Goal: Task Accomplishment & Management: Manage account settings

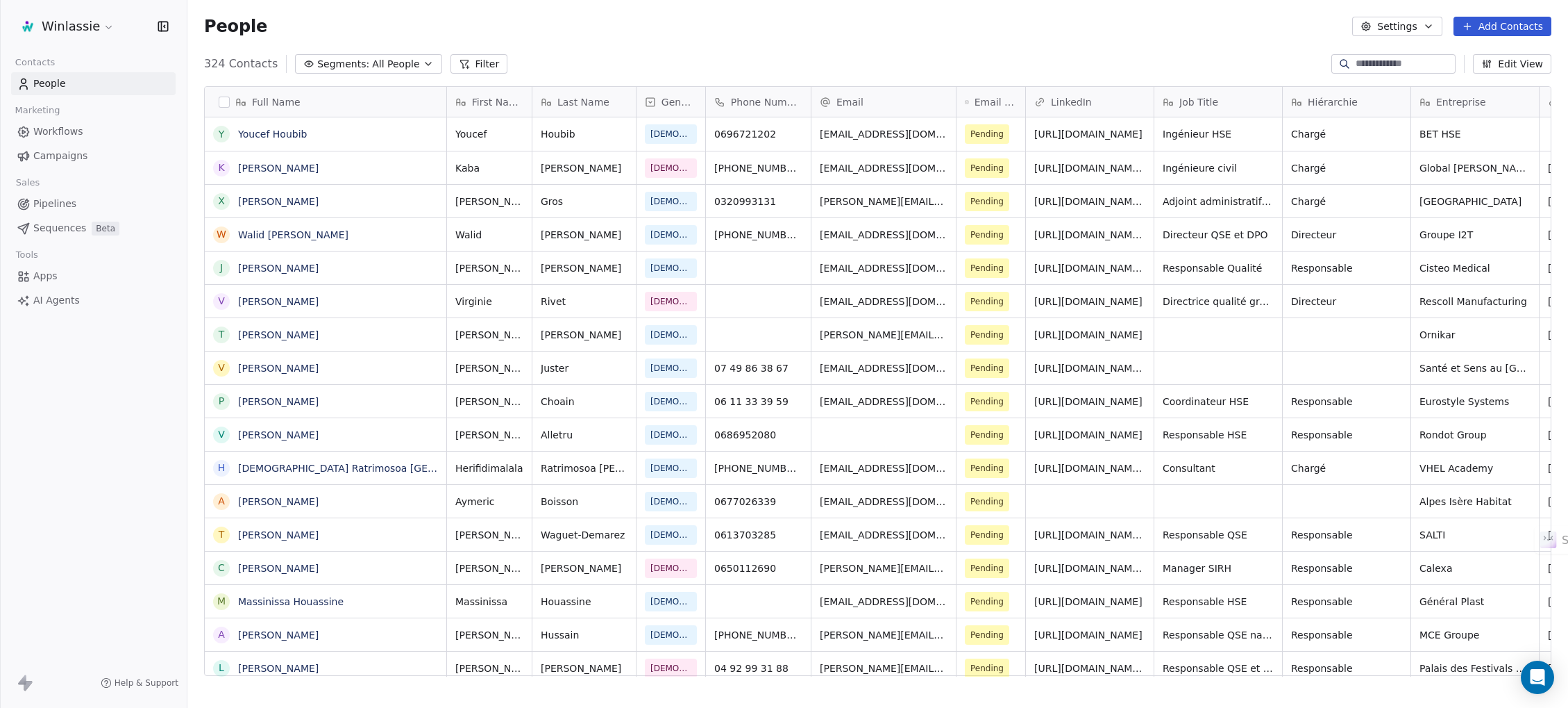
scroll to position [606, 1365]
click at [389, 10] on div "People Settings Add Contacts" at bounding box center [877, 26] width 1381 height 53
click at [94, 20] on html "Winlassie Contacts People Marketing Workflows Campaigns Sales Pipelines Sequenc…" at bounding box center [784, 406] width 1568 height 812
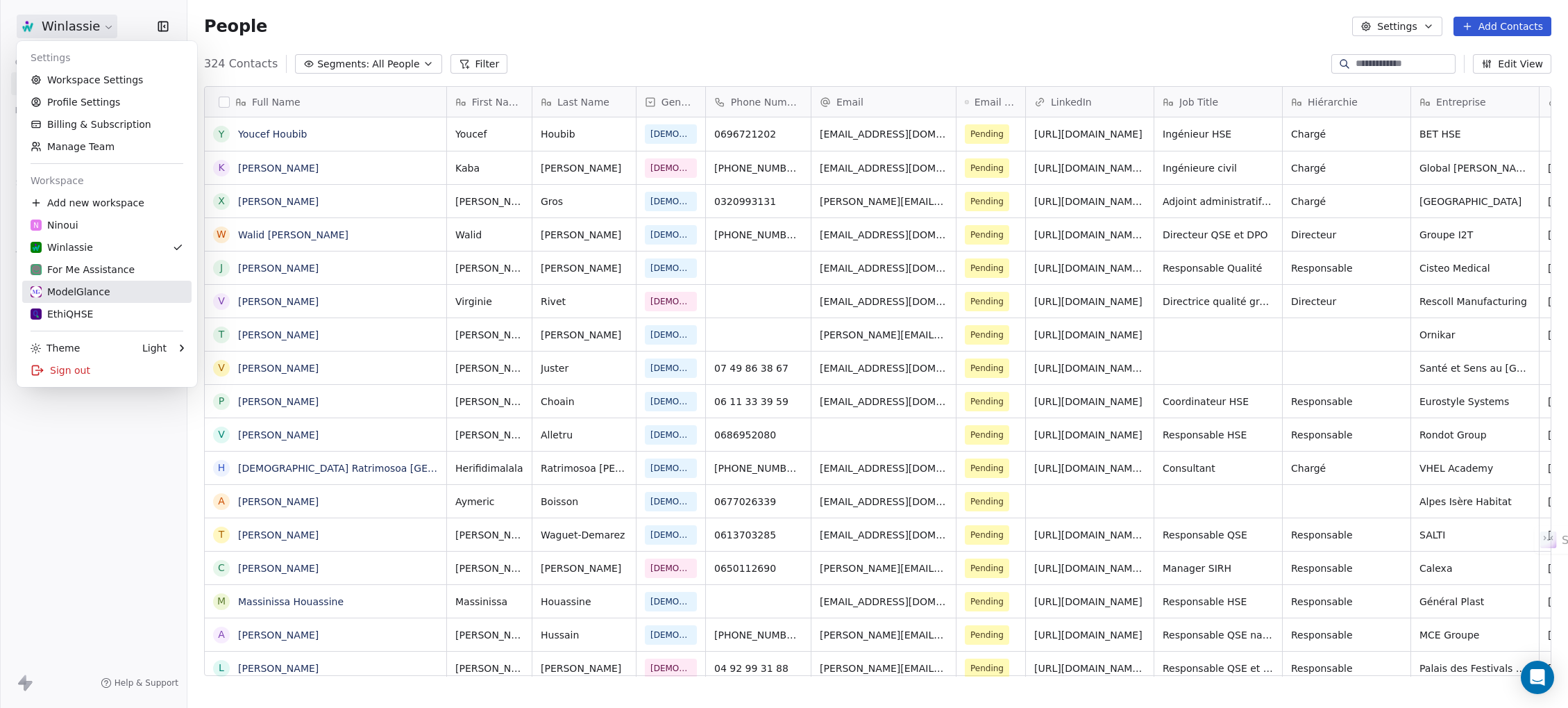
click at [79, 286] on div "ModelGlance" at bounding box center [70, 291] width 80 height 14
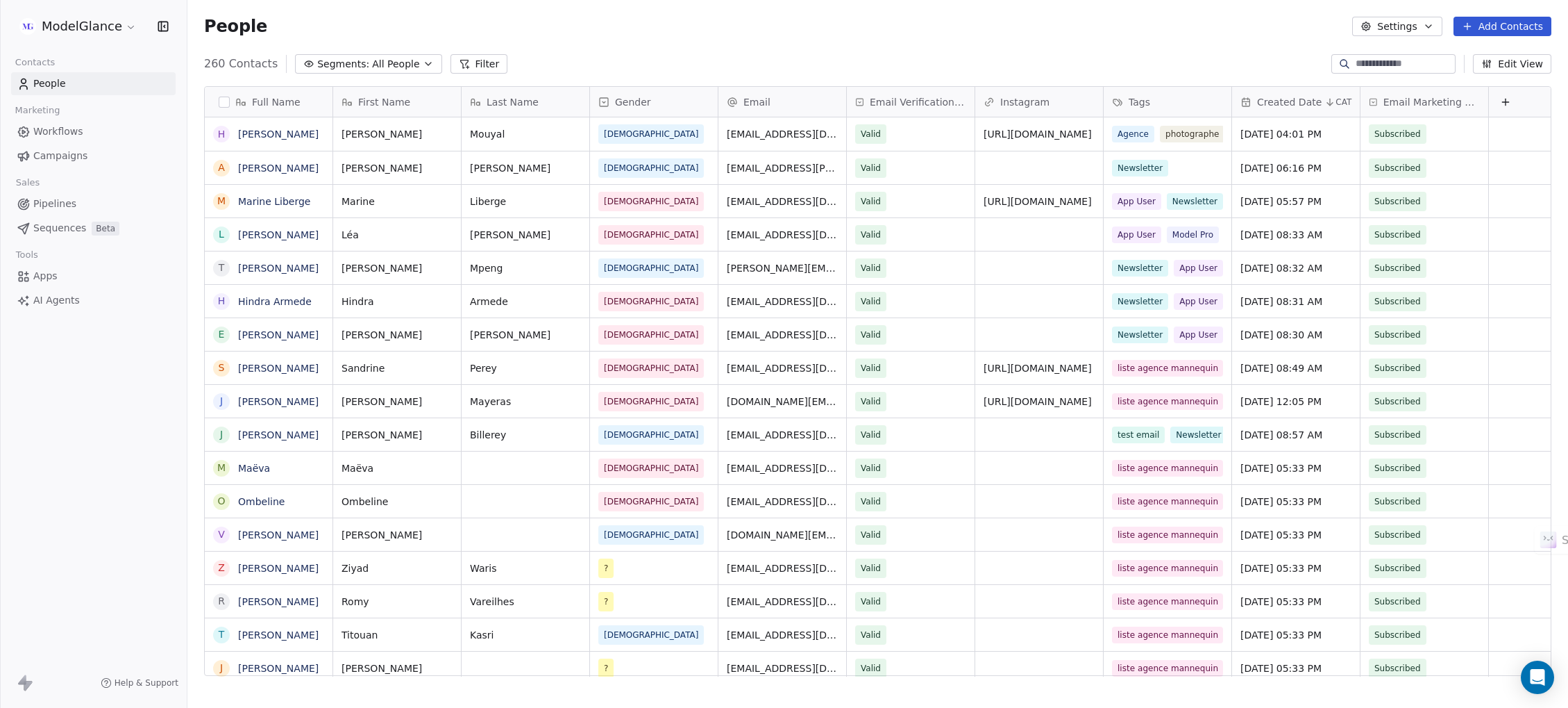
scroll to position [606, 1365]
click at [576, 33] on div "People Settings Add Contacts" at bounding box center [877, 26] width 1347 height 19
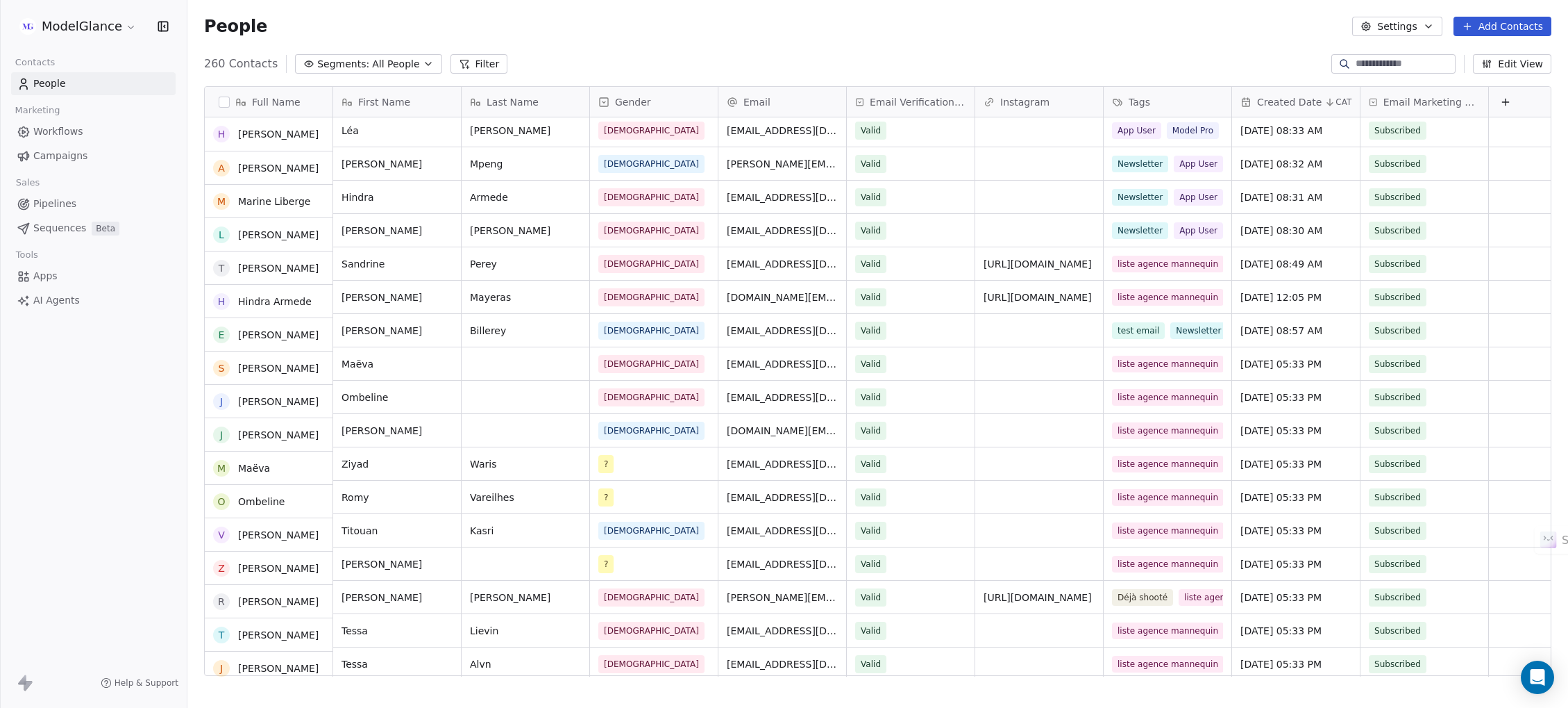
scroll to position [104, 0]
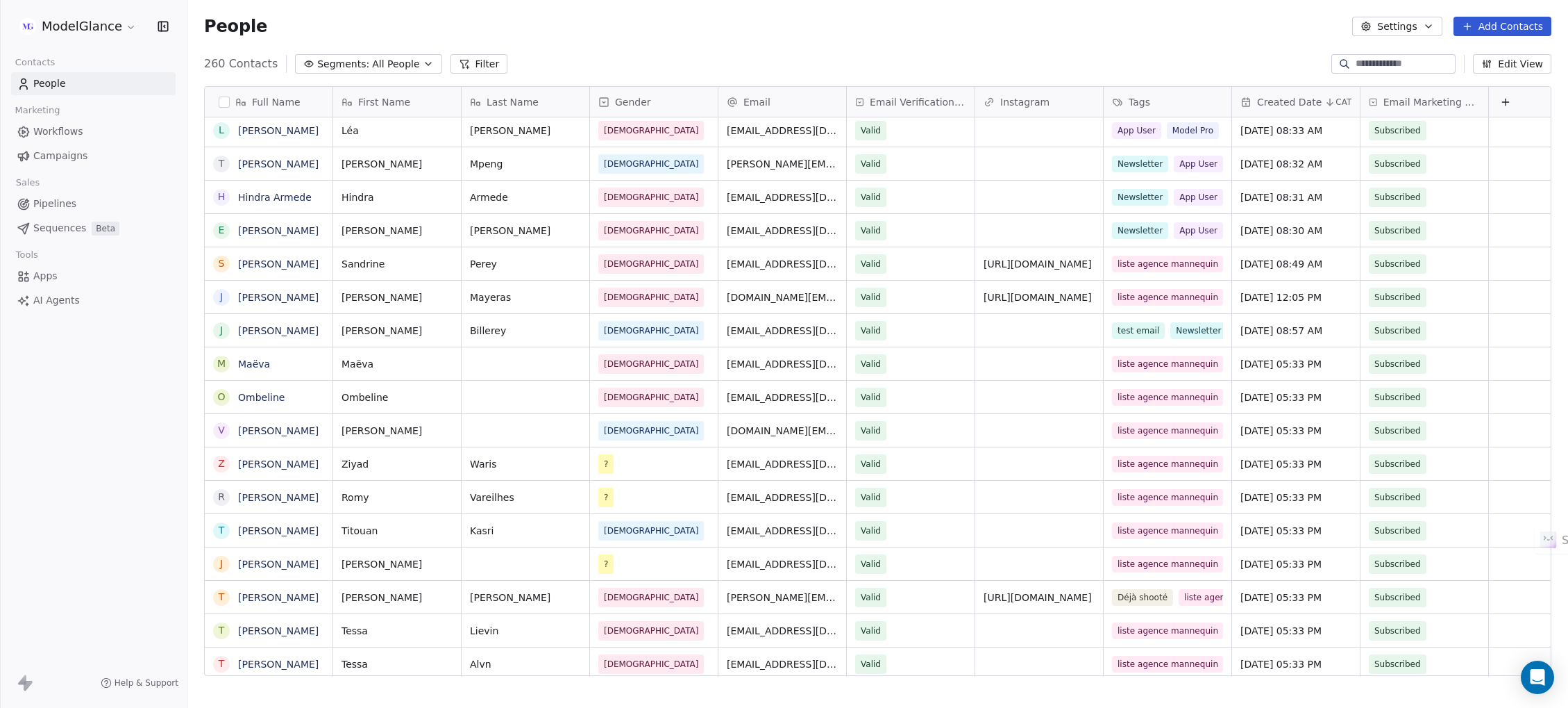
click at [356, 12] on div "People Settings Add Contacts" at bounding box center [877, 26] width 1381 height 53
click at [362, 17] on div "People Settings Add Contacts" at bounding box center [877, 26] width 1347 height 19
click at [350, 17] on div "People Settings Add Contacts" at bounding box center [877, 26] width 1347 height 19
click at [354, 17] on div "People Settings Add Contacts" at bounding box center [877, 26] width 1347 height 19
click at [536, 38] on div "People Settings Add Contacts" at bounding box center [877, 26] width 1381 height 53
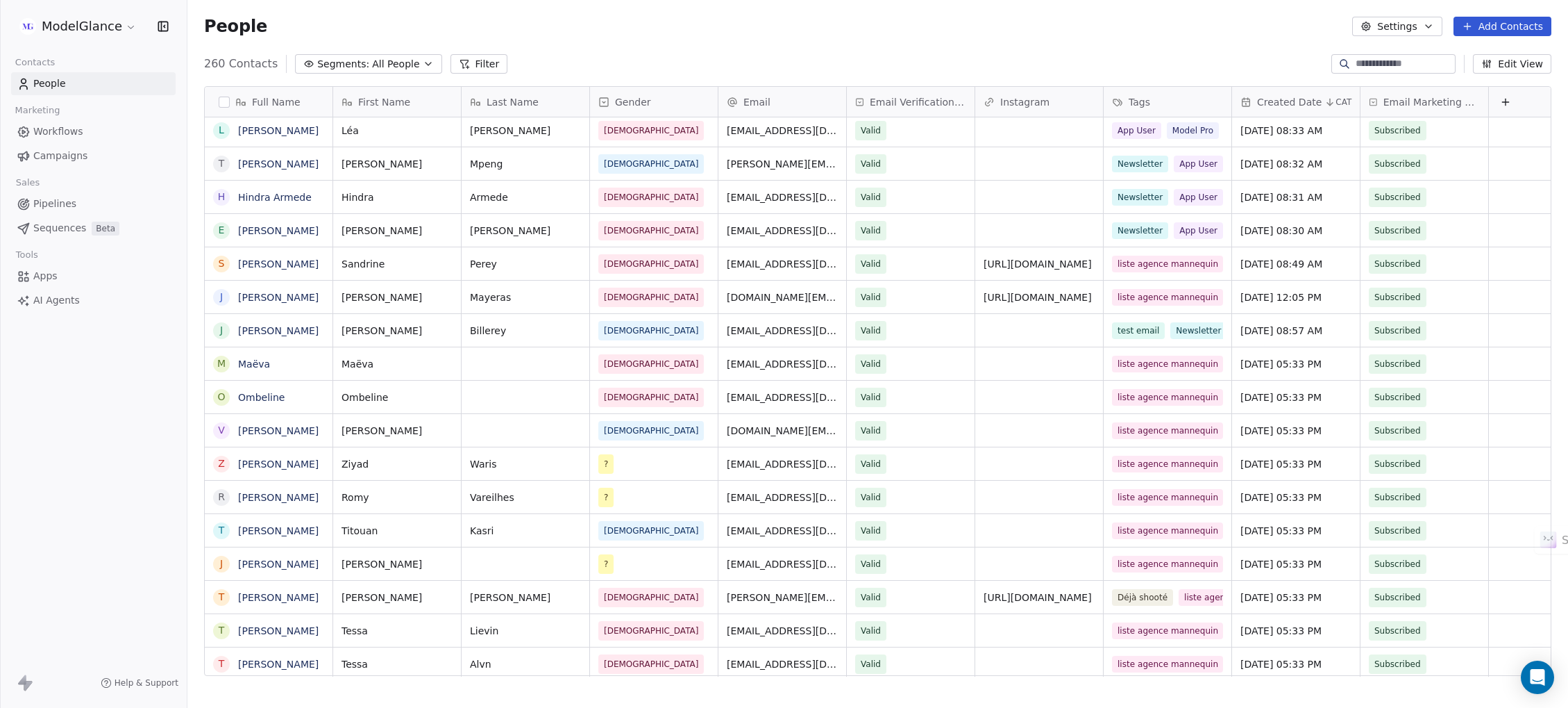
click at [1503, 34] on button "Add Contacts" at bounding box center [1503, 26] width 98 height 19
click at [1495, 48] on div "Create new contact" at bounding box center [1501, 56] width 128 height 22
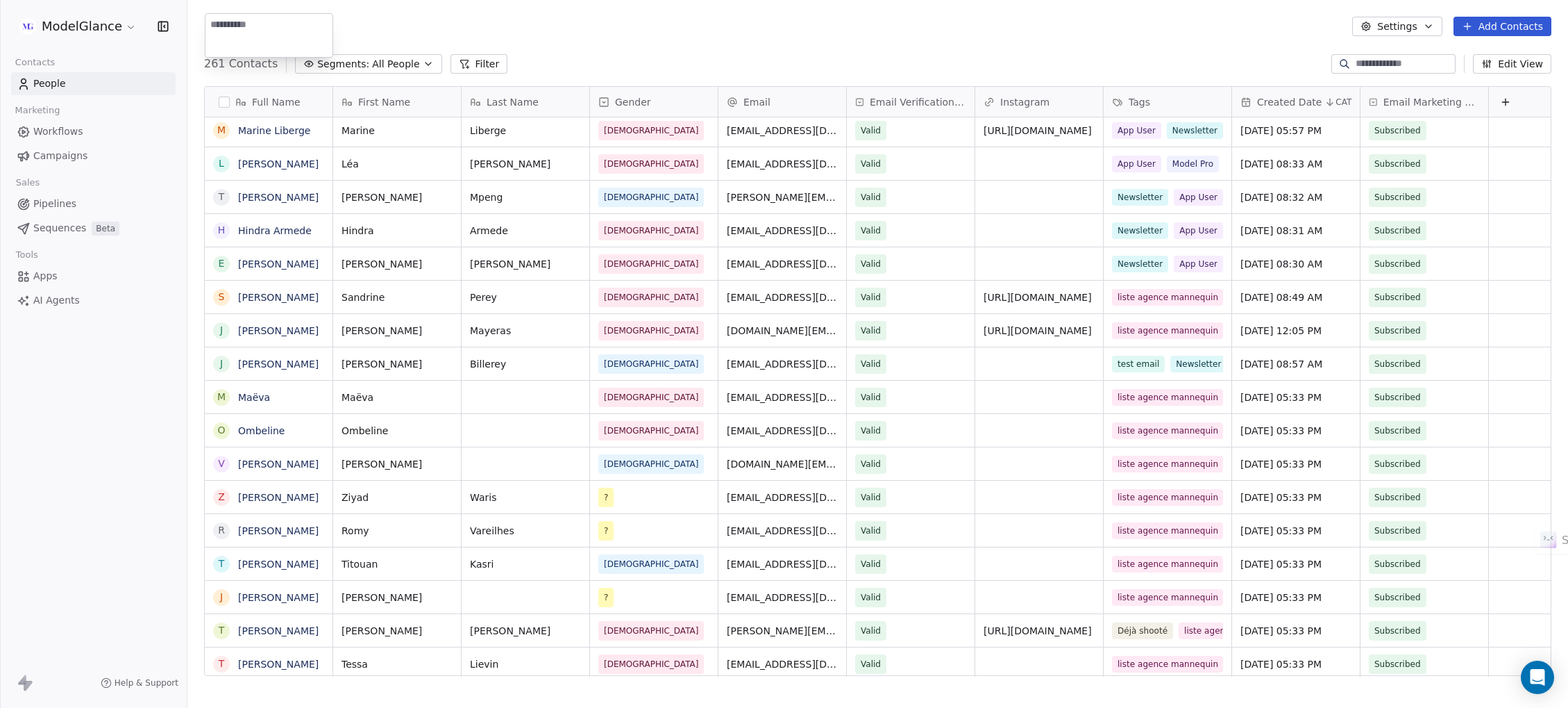
drag, startPoint x: 865, startPoint y: 3, endPoint x: 858, endPoint y: 14, distance: 13.0
click at [865, 3] on html "ModelGlance Contacts People Marketing Workflows Campaigns Sales Pipelines Seque…" at bounding box center [784, 406] width 1568 height 812
click at [688, 28] on div "People Settings Add Contacts" at bounding box center [877, 26] width 1347 height 19
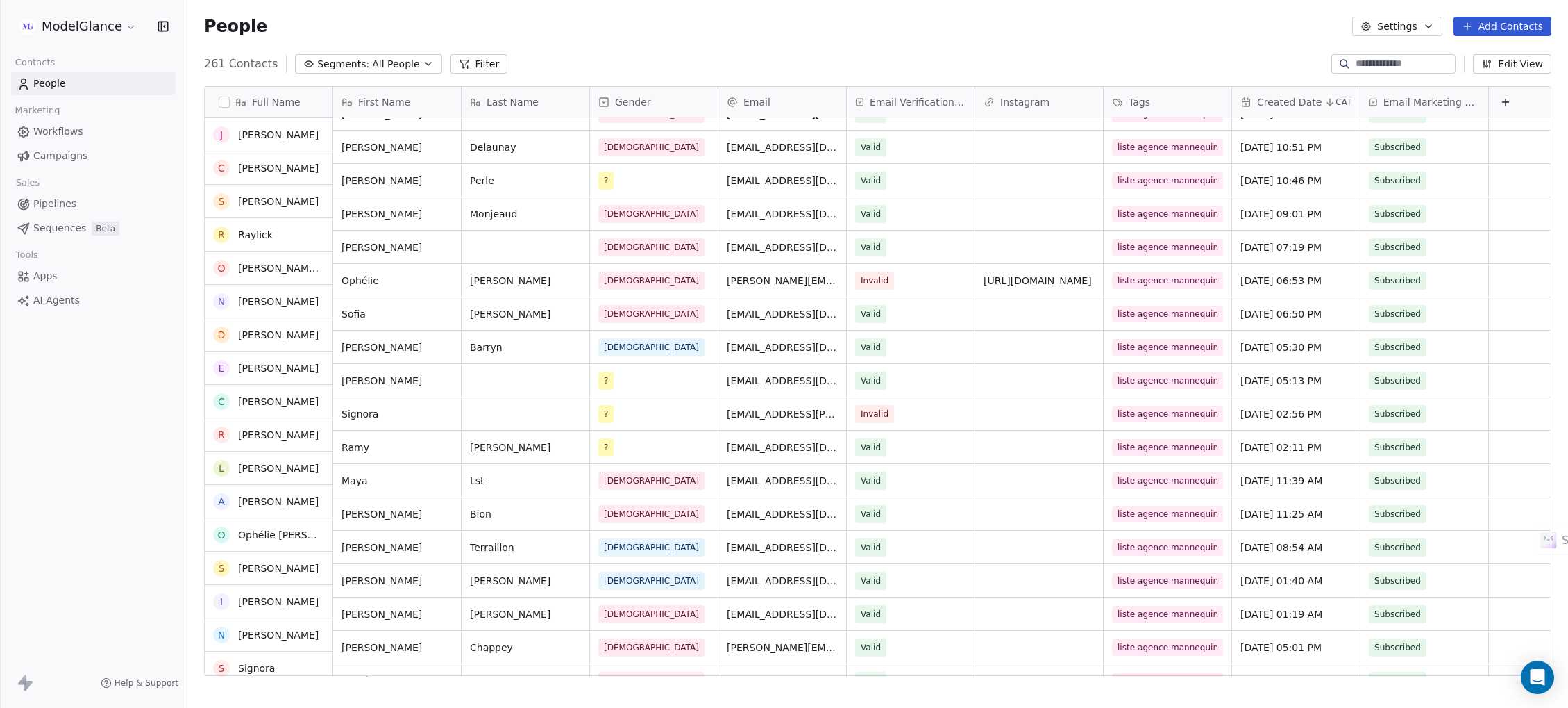
scroll to position [0, 0]
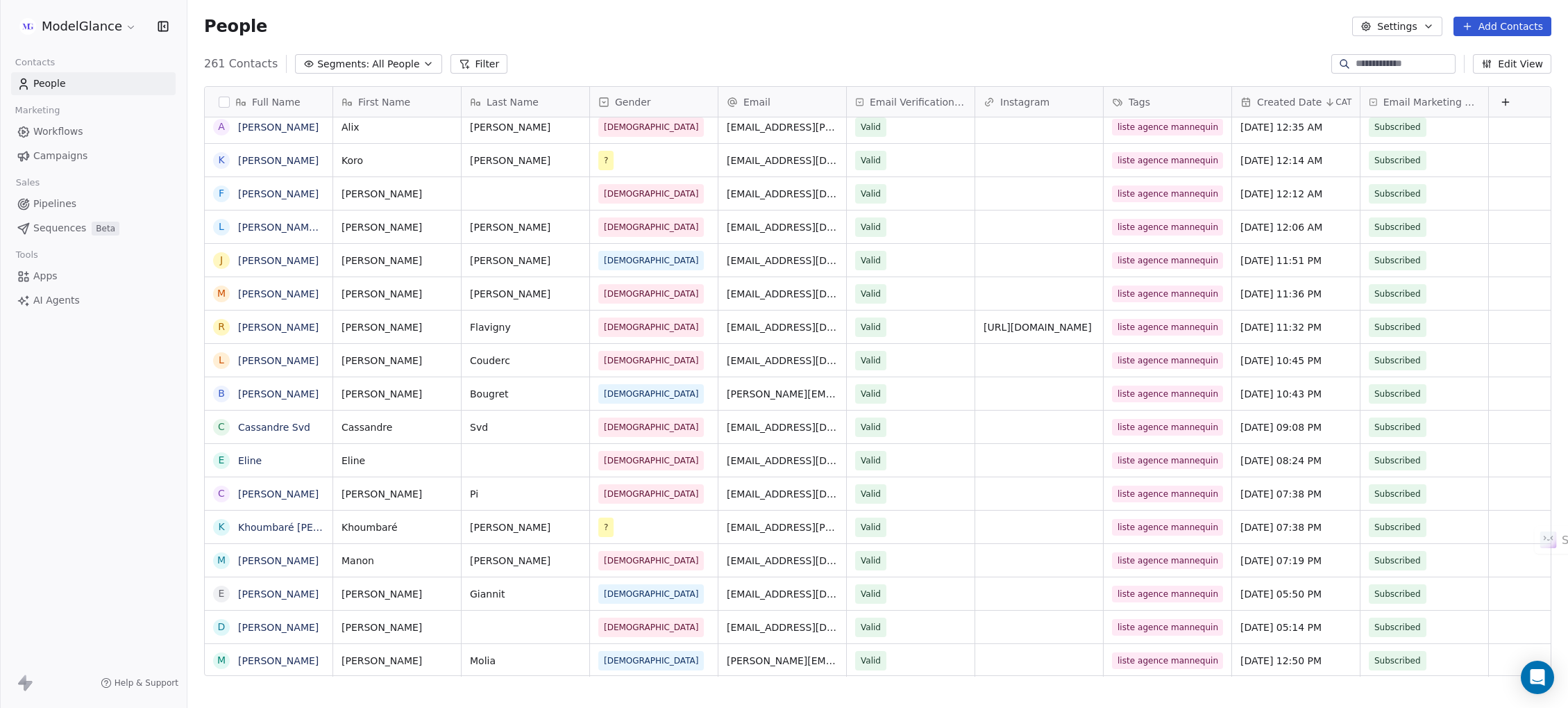
click at [1383, 66] on input at bounding box center [1404, 64] width 97 height 14
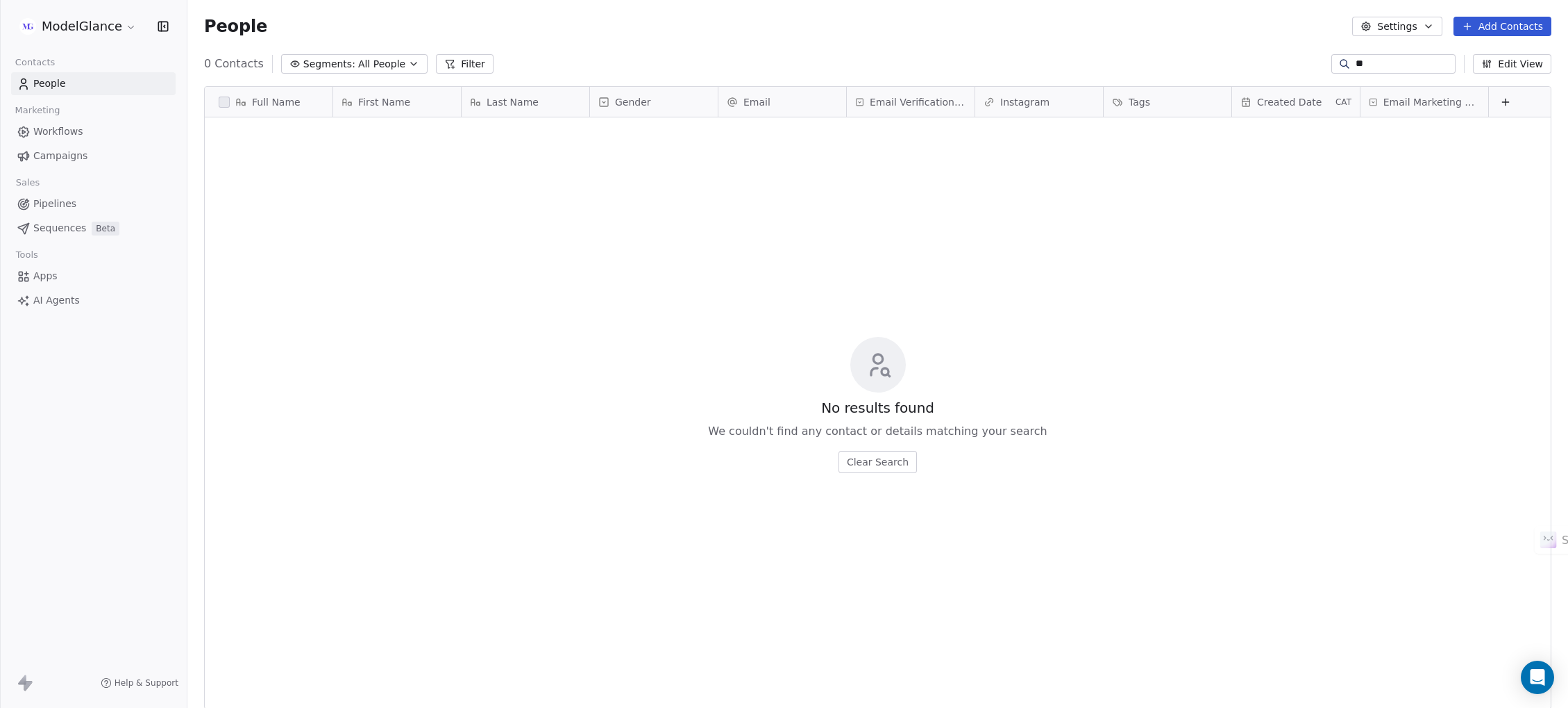
type input "*"
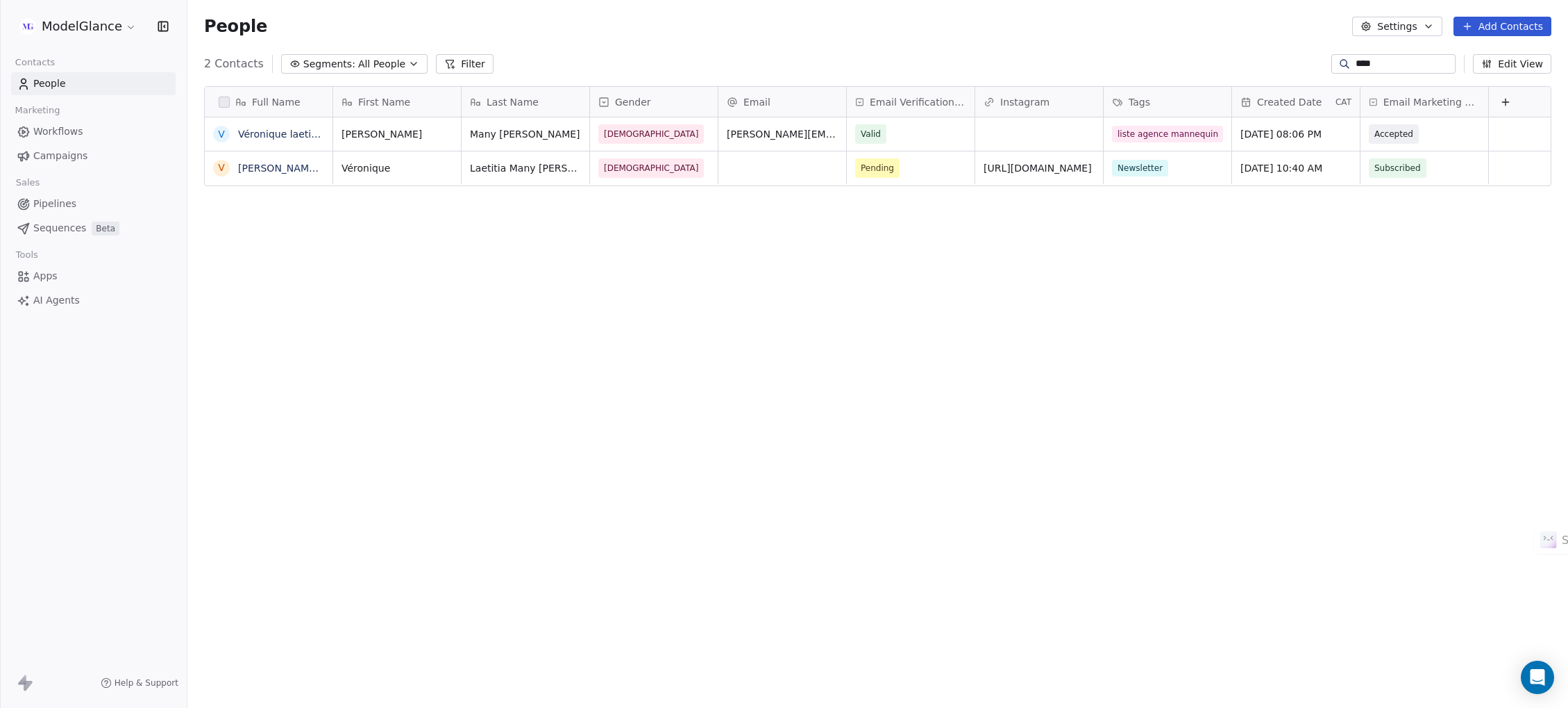
type input "****"
click at [942, 18] on div "People Settings Add Contacts" at bounding box center [877, 26] width 1347 height 19
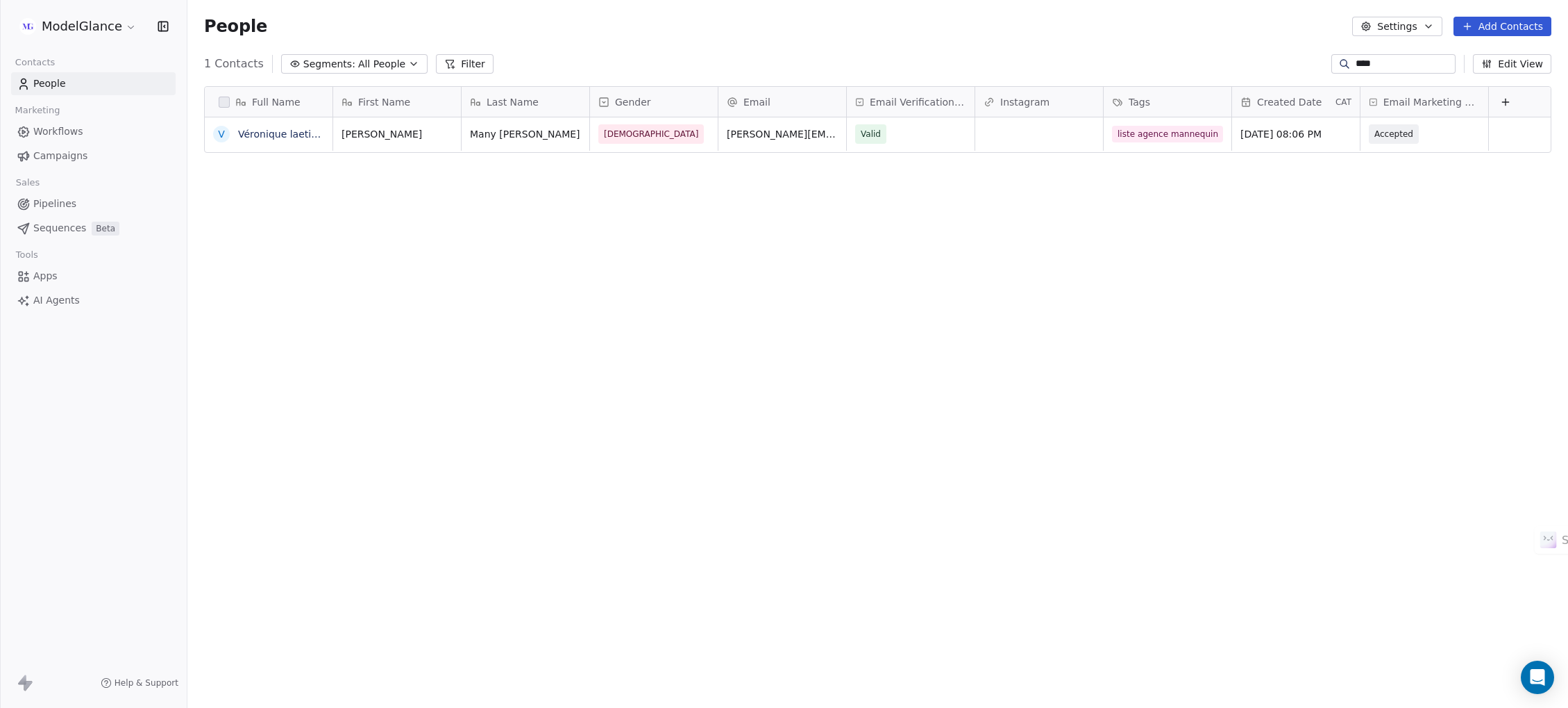
click at [50, 87] on span "People" at bounding box center [50, 83] width 33 height 14
click at [1391, 58] on input "****" at bounding box center [1404, 64] width 97 height 14
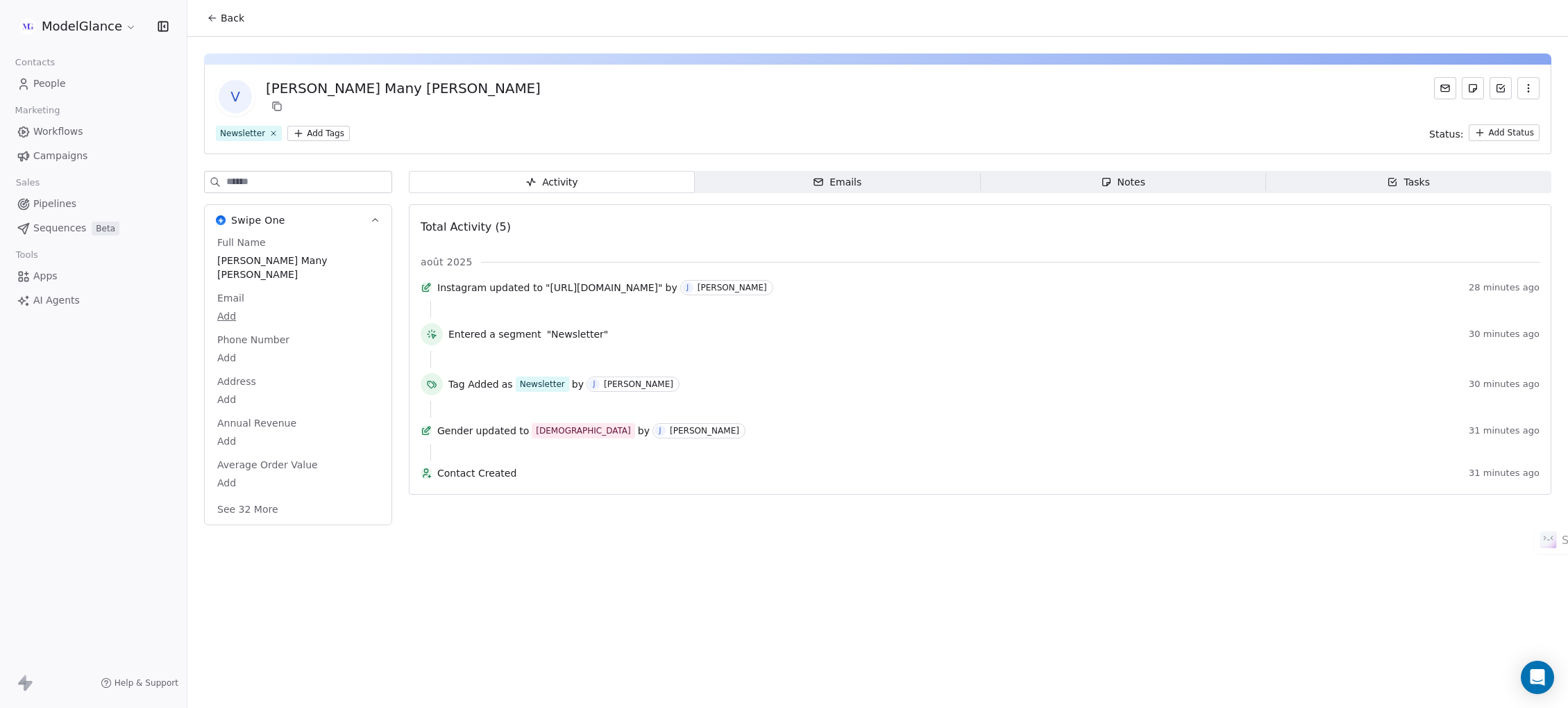
click at [1532, 90] on icon "button" at bounding box center [1529, 87] width 11 height 11
click at [1495, 117] on div "Delete" at bounding box center [1509, 118] width 93 height 22
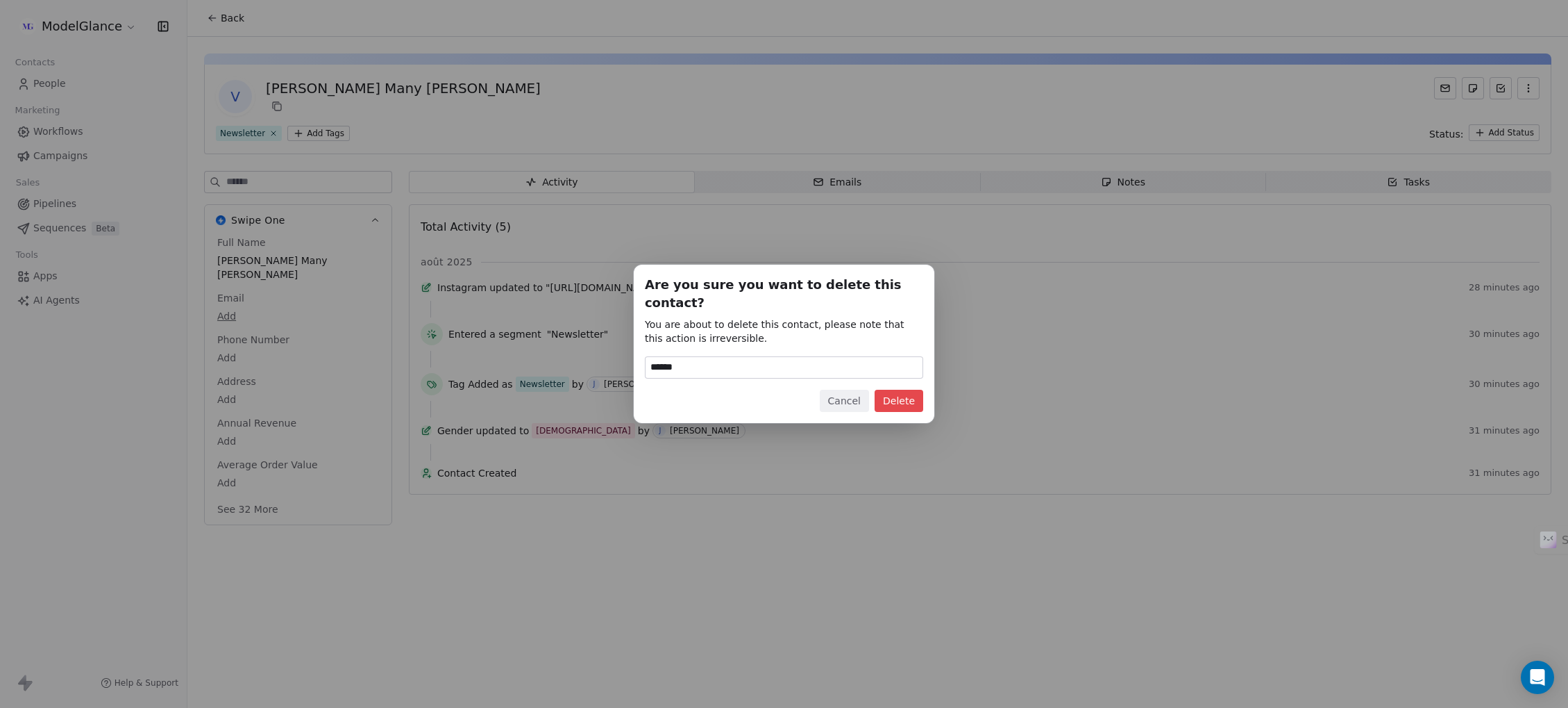
type input "******"
click at [891, 398] on button "Delete" at bounding box center [899, 401] width 49 height 22
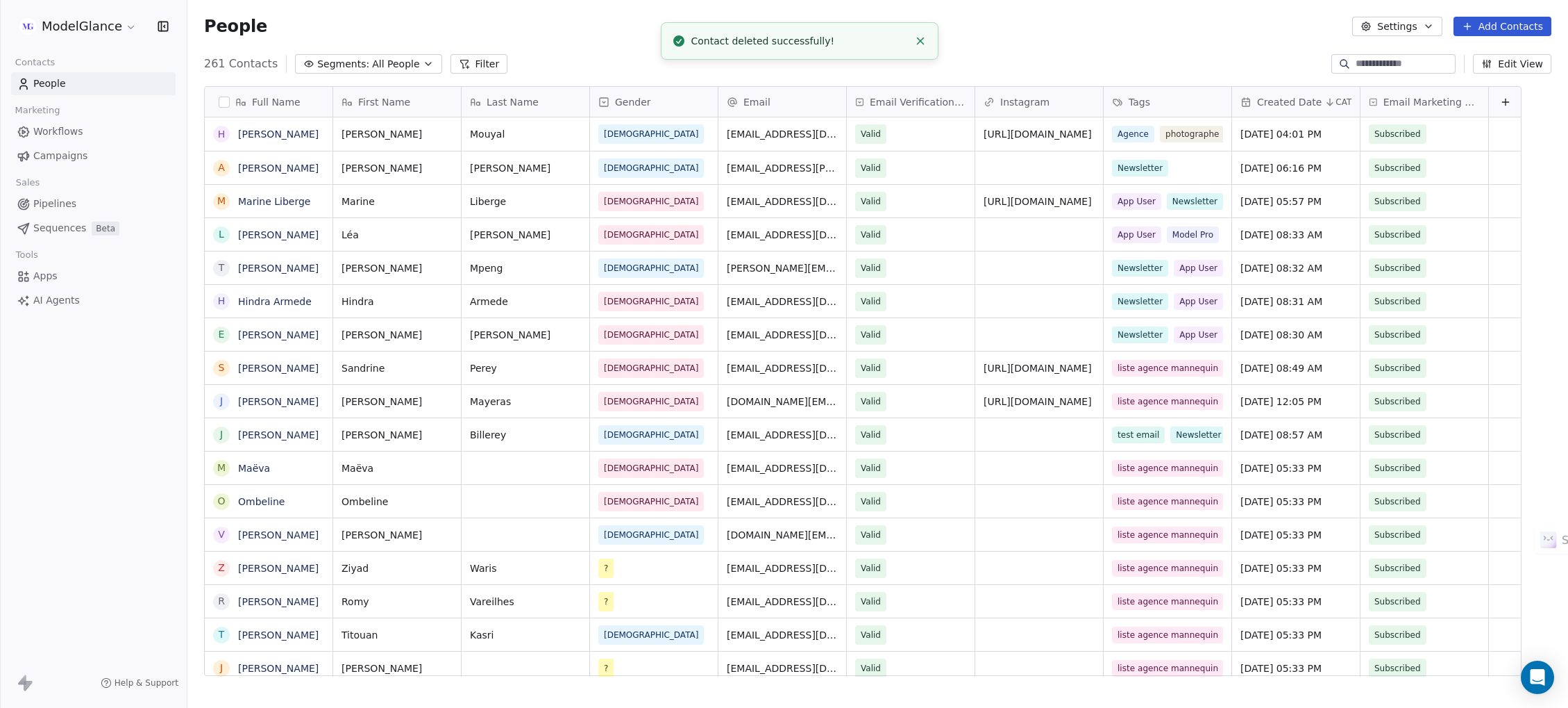
scroll to position [606, 1365]
